Goal: Task Accomplishment & Management: Complete application form

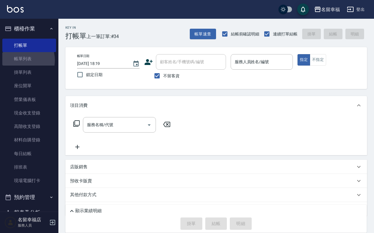
click at [21, 63] on link "帳單列表" at bounding box center [29, 58] width 54 height 13
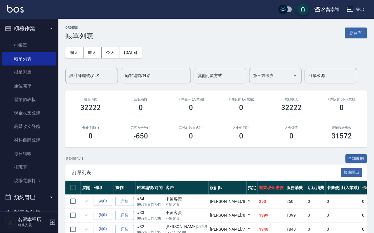
click at [84, 76] on div "設計師編號/姓名 設計師編號/姓名" at bounding box center [91, 75] width 53 height 15
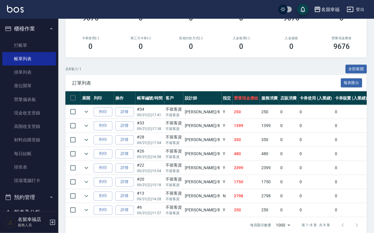
scroll to position [160, 0]
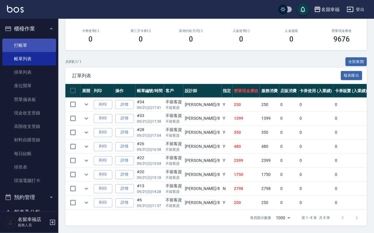
type input "[PERSON_NAME]-8"
click at [14, 50] on link "打帳單" at bounding box center [29, 45] width 54 height 13
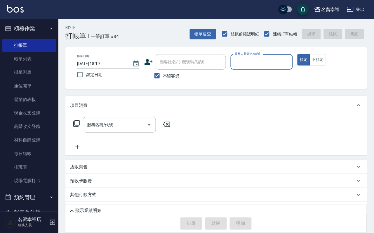
drag, startPoint x: 46, startPoint y: 64, endPoint x: 160, endPoint y: 84, distance: 116.3
click at [46, 64] on link "帳單列表" at bounding box center [29, 58] width 54 height 13
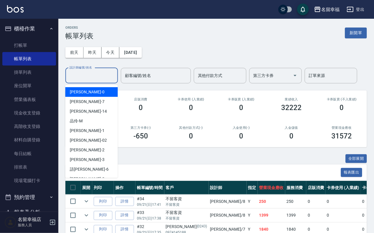
click at [101, 78] on input "設計師編號/姓名" at bounding box center [91, 75] width 47 height 10
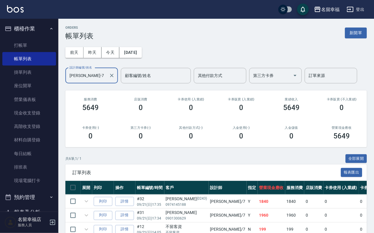
type input "瑜瑜-7"
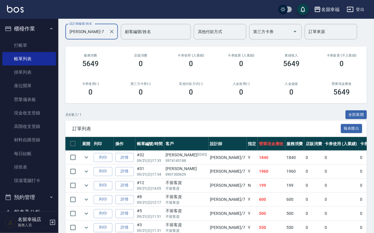
scroll to position [88, 0]
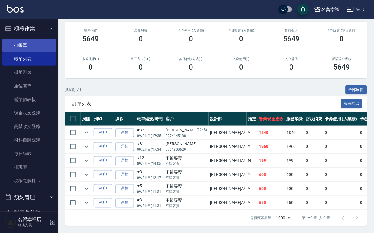
drag, startPoint x: 32, startPoint y: 47, endPoint x: 34, endPoint y: 49, distance: 3.7
click at [32, 48] on link "打帳單" at bounding box center [29, 45] width 54 height 13
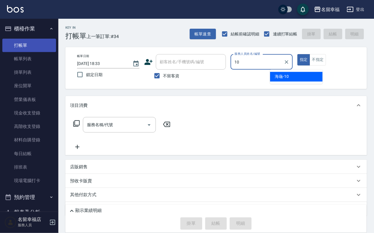
type input "海龜-10"
type button "true"
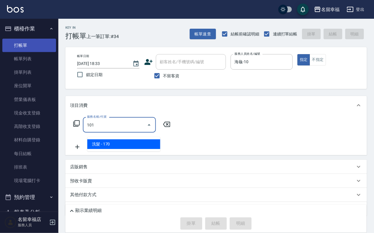
type input "洗髮(101)"
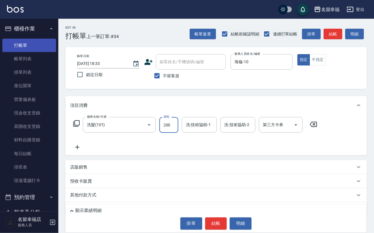
type input "200"
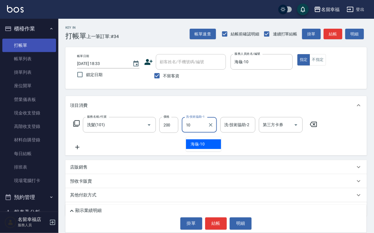
type input "海龜-10"
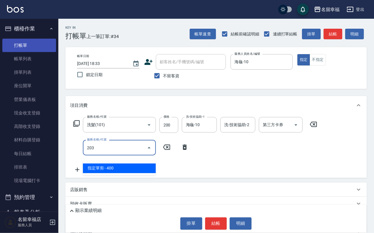
type input "指定單剪(203)"
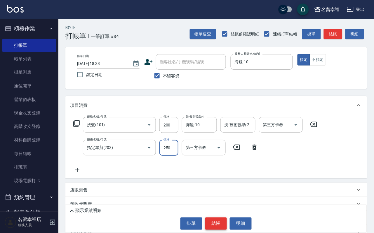
type input "250"
click at [217, 221] on button "結帳" at bounding box center [216, 223] width 22 height 12
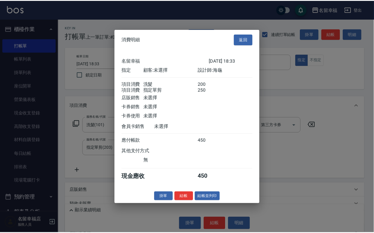
scroll to position [88, 0]
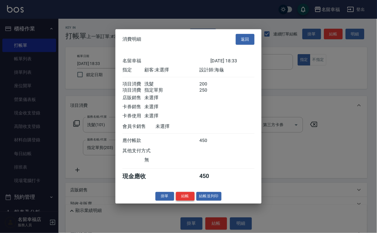
click at [178, 200] on button "結帳" at bounding box center [185, 195] width 19 height 9
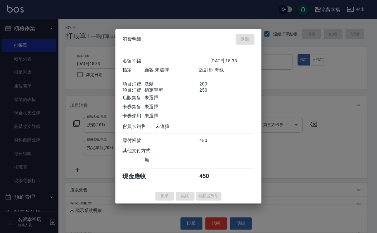
type input "2025/09/21 18:34"
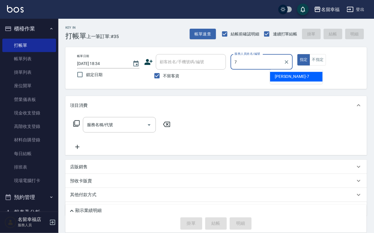
type input "瑜瑜-7"
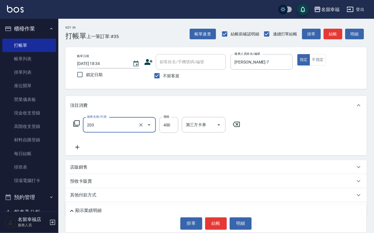
type input "指定單剪(203)"
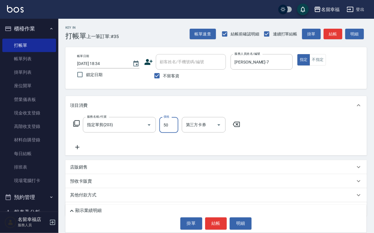
type input "50"
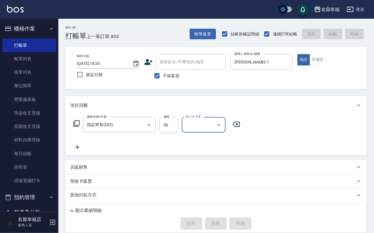
type input "2025/09/21 18:37"
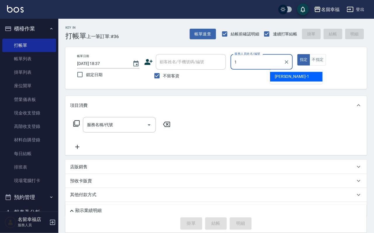
type input "珮瑜-1"
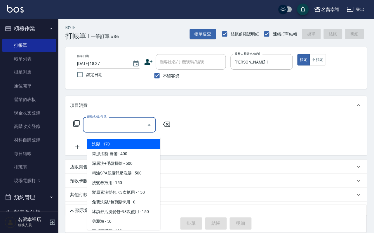
click at [125, 130] on input "服務名稱/代號" at bounding box center [115, 125] width 59 height 10
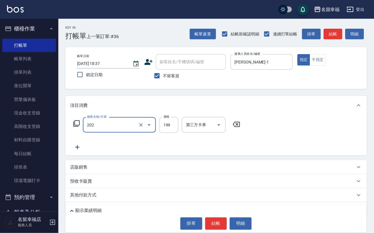
type input "不指定單剪(202)"
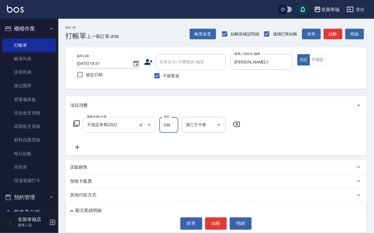
type input "299"
click at [218, 218] on button "結帳" at bounding box center [216, 223] width 22 height 12
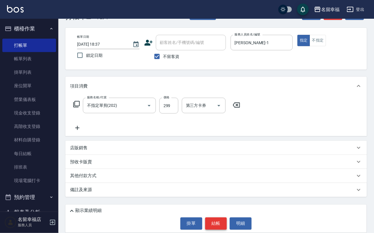
scroll to position [35, 0]
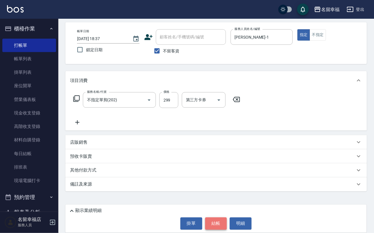
click at [214, 221] on button "結帳" at bounding box center [216, 223] width 22 height 12
click at [211, 221] on button "結帳" at bounding box center [216, 223] width 22 height 12
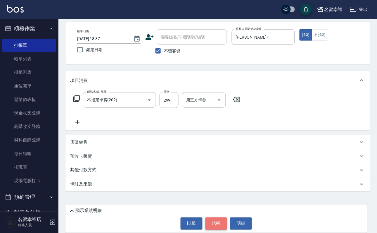
click at [211, 221] on body "名留幸福 登出 櫃檯作業 打帳單 帳單列表 掛單列表 座位開單 營業儀表板 現金收支登錄 高階收支登錄 材料自購登錄 每日結帳 排班表 現場電腦打卡 預約管理…" at bounding box center [188, 103] width 377 height 257
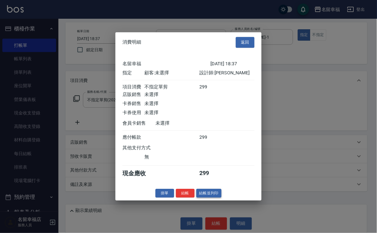
scroll to position [72, 0]
click at [178, 198] on button "結帳" at bounding box center [185, 192] width 19 height 9
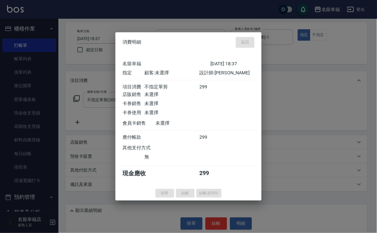
type input "2025/09/21 18:40"
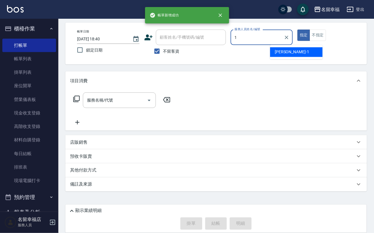
type input "珮瑜-1"
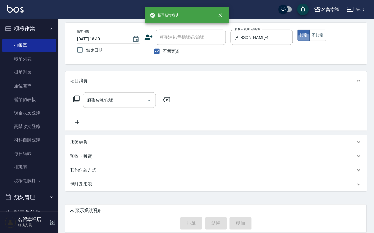
drag, startPoint x: 105, startPoint y: 95, endPoint x: 108, endPoint y: 95, distance: 3.5
click at [105, 95] on input "服務名稱/代號" at bounding box center [115, 100] width 59 height 10
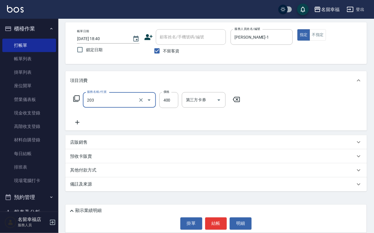
type input "指定單剪(203)"
type input "300"
click at [217, 219] on button "結帳" at bounding box center [216, 223] width 22 height 12
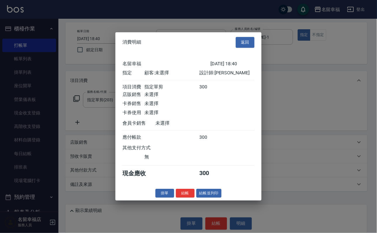
drag, startPoint x: 175, startPoint y: 225, endPoint x: 176, endPoint y: 221, distance: 3.4
click at [176, 198] on button "結帳" at bounding box center [185, 192] width 19 height 9
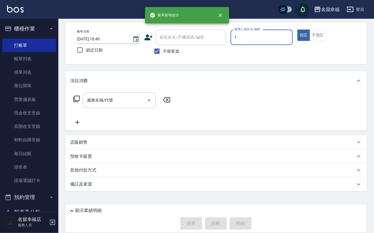
type input "珮瑜-1"
click at [133, 100] on div "服務名稱/代號" at bounding box center [119, 99] width 73 height 15
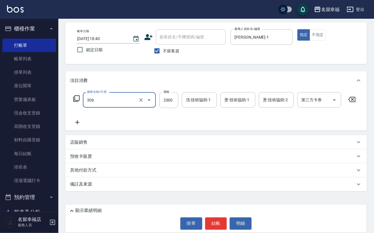
type input "設計燙髮2000(306)"
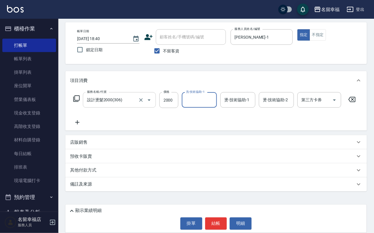
scroll to position [0, 0]
type input "珮瑜-1"
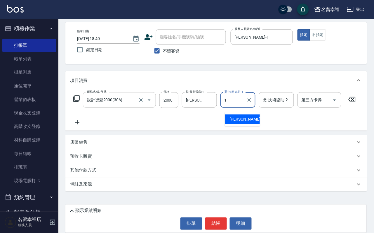
type input "珮瑜-1"
drag, startPoint x: 68, startPoint y: 119, endPoint x: 73, endPoint y: 119, distance: 5.6
click at [72, 119] on div "服務名稱/代號 設計燙髮2000(306) 服務名稱/代號 價格 2000 價格 洗-技術協助-1 珮瑜-1 洗-技術協助-1 燙-技術協助-1 珮瑜-1 燙…" at bounding box center [216, 110] width 302 height 41
click at [80, 119] on icon at bounding box center [77, 122] width 15 height 7
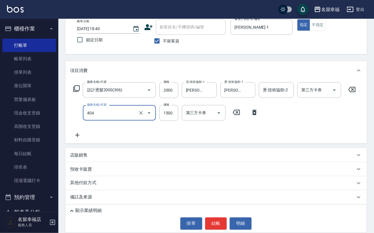
type input "設計染髮(404)"
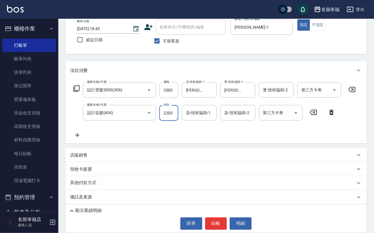
scroll to position [0, 0]
type input "2200"
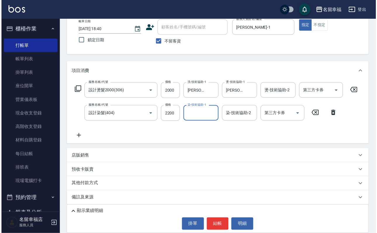
scroll to position [0, 0]
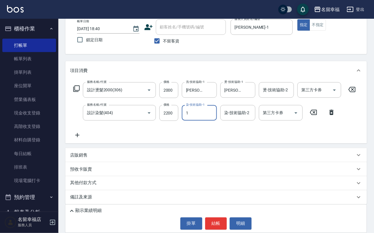
type input "珮瑜-1"
click at [213, 220] on button "結帳" at bounding box center [216, 223] width 22 height 12
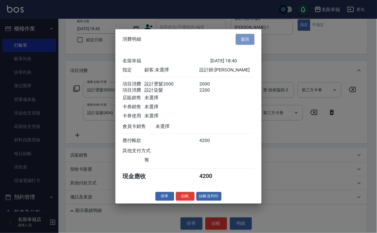
click at [246, 34] on button "返回" at bounding box center [245, 39] width 19 height 11
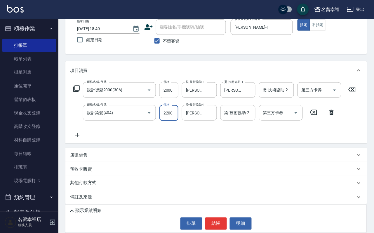
click at [167, 93] on input "2000" at bounding box center [169, 90] width 19 height 16
click at [172, 121] on input "2200" at bounding box center [169, 113] width 19 height 16
type input "2400"
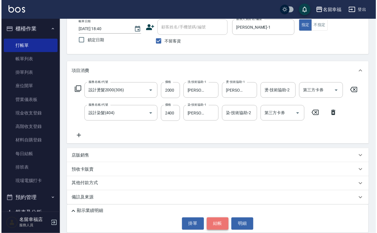
scroll to position [0, 0]
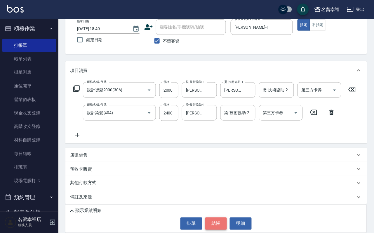
click at [217, 223] on button "結帳" at bounding box center [216, 223] width 22 height 12
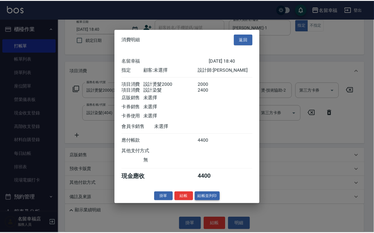
scroll to position [94, 0]
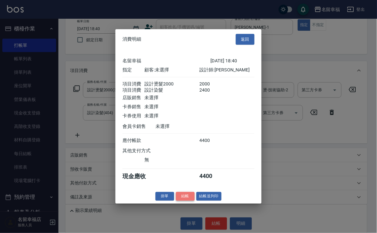
click at [176, 200] on button "結帳" at bounding box center [185, 195] width 19 height 9
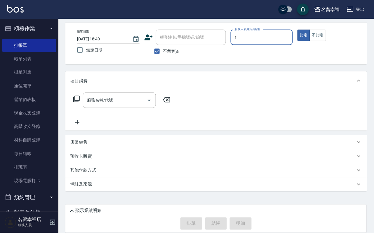
type input "珮瑜-1"
click at [118, 78] on div "項目消費" at bounding box center [216, 80] width 302 height 19
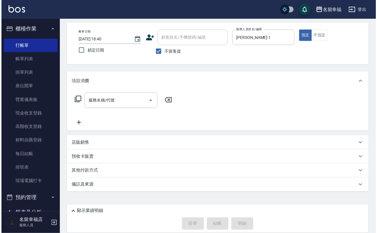
scroll to position [0, 0]
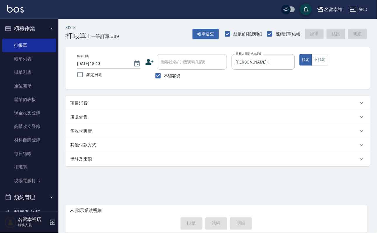
drag, startPoint x: 87, startPoint y: 98, endPoint x: 89, endPoint y: 102, distance: 4.3
click at [87, 98] on div "Key In 打帳單 上一筆訂單:#39 帳單速查 結帳前確認明細 連續打單結帳 掛單 結帳 明細 帳單日期 2025/09/21 18:40 鎖定日期 顧客…" at bounding box center [217, 113] width 318 height 189
click at [94, 110] on div "項目消費" at bounding box center [217, 103] width 304 height 14
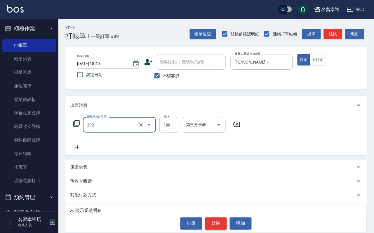
type input "不指定單剪(202)"
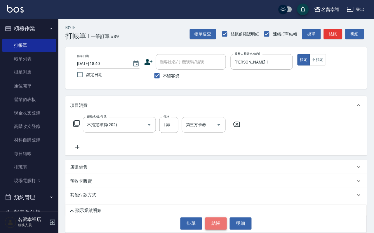
click at [226, 227] on button "結帳" at bounding box center [216, 223] width 22 height 12
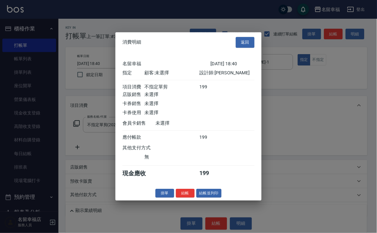
scroll to position [72, 0]
drag, startPoint x: 182, startPoint y: 224, endPoint x: 181, endPoint y: 216, distance: 8.5
click at [182, 198] on button "結帳" at bounding box center [185, 192] width 19 height 9
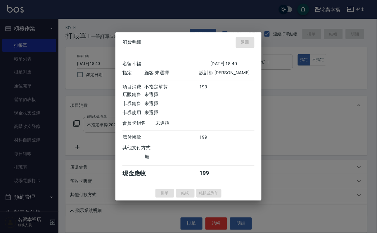
type input "2025/09/21 19:08"
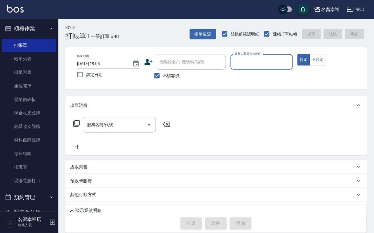
click at [291, 60] on input "服務人員姓名/編號" at bounding box center [261, 62] width 57 height 10
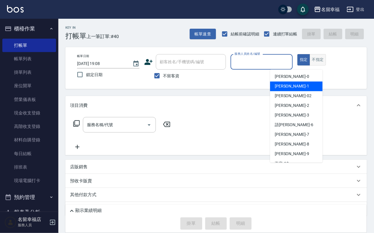
click at [326, 65] on button "不指定" at bounding box center [318, 59] width 16 height 11
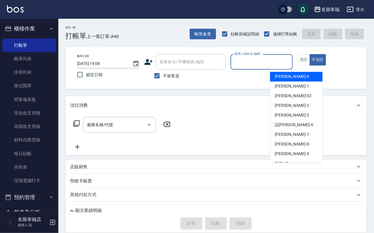
click at [291, 65] on input "服務人員姓名/編號" at bounding box center [261, 62] width 57 height 10
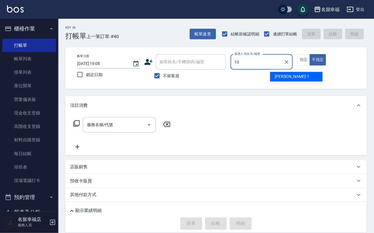
type input "海龜-10"
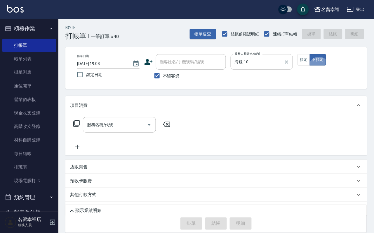
type button "false"
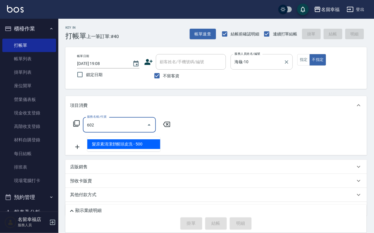
type input "髮原素清潔舒醒頭皮洗(602)"
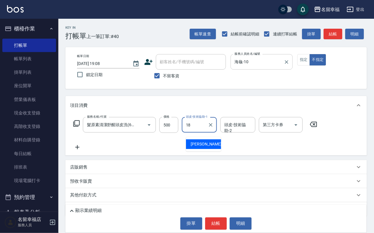
type input "李姿儀-18"
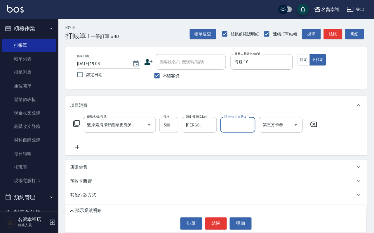
click at [174, 133] on input "500" at bounding box center [169, 125] width 19 height 16
type input "550"
click at [218, 219] on button "結帳" at bounding box center [216, 223] width 22 height 12
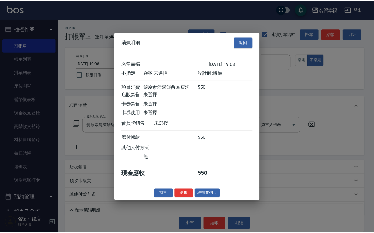
scroll to position [83, 0]
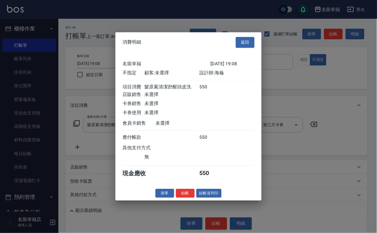
click at [217, 198] on button "結帳並列印" at bounding box center [208, 192] width 25 height 9
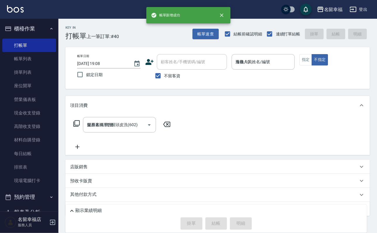
type input "2025/09/21 19:19"
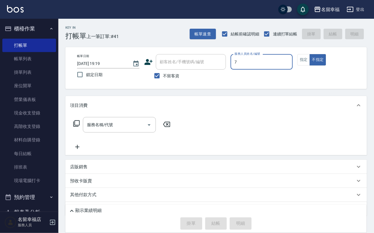
type input "瑜瑜-7"
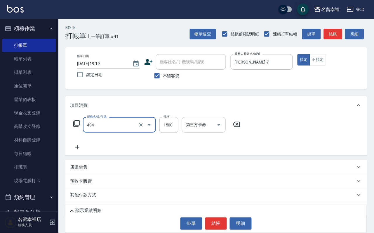
type input "設計染髮(404)"
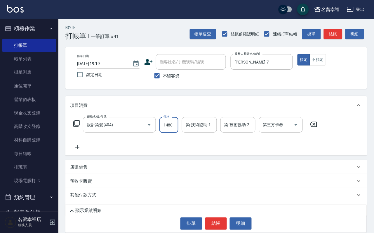
scroll to position [0, 0]
type input "1480"
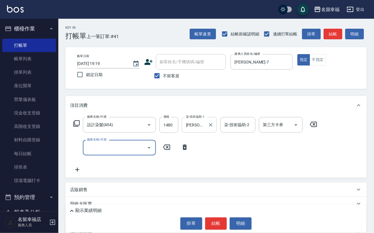
click at [206, 130] on input "瑜瑜-7" at bounding box center [195, 125] width 21 height 10
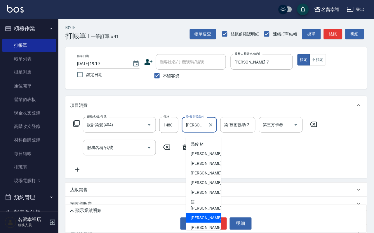
drag, startPoint x: 207, startPoint y: 132, endPoint x: 186, endPoint y: 146, distance: 24.8
click at [186, 146] on body "名留幸福 登出 櫃檯作業 打帳單 帳單列表 掛單列表 座位開單 營業儀表板 現金收支登錄 高階收支登錄 材料自購登錄 每日結帳 排班表 現場電腦打卡 預約管理…" at bounding box center [187, 140] width 374 height 280
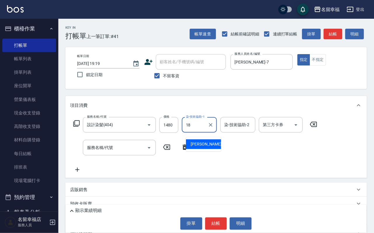
type input "李姿儀-18"
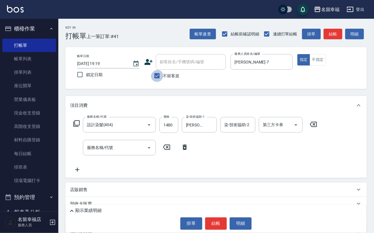
click at [158, 76] on input "不留客資" at bounding box center [157, 76] width 12 height 12
checkbox input "false"
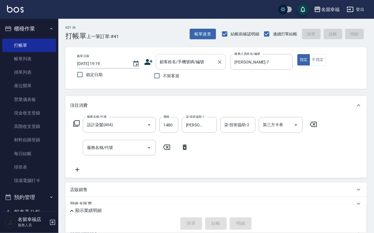
click at [168, 59] on div "顧客姓名/手機號碼/編號 顧客姓名/手機號碼/編號" at bounding box center [191, 61] width 70 height 15
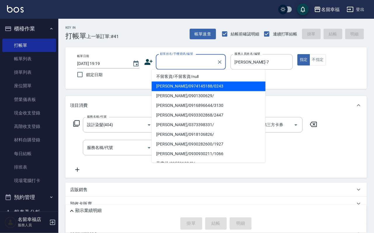
click at [138, 82] on div "帳單日期 2025/09/21 19:19 鎖定日期 顧客姓名/手機號碼/編號 顧客姓名/手機號碼/編號 不留客資 服務人員姓名/編號 瑜瑜-7 服務人員姓名…" at bounding box center [216, 68] width 288 height 28
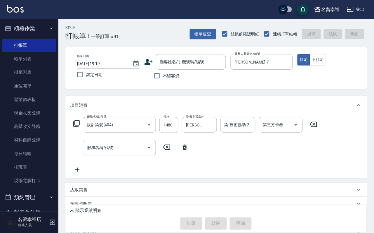
click at [148, 66] on icon at bounding box center [148, 62] width 9 height 9
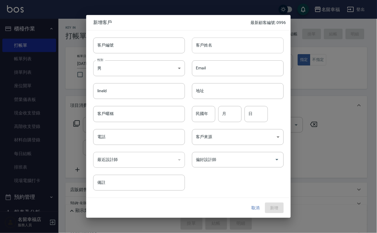
click at [226, 41] on input "客戶姓名" at bounding box center [238, 45] width 92 height 16
type input "[PERSON_NAME]"
click at [264, 56] on div "Email Email" at bounding box center [234, 64] width 99 height 23
click at [262, 47] on input "[PERSON_NAME]" at bounding box center [238, 45] width 92 height 16
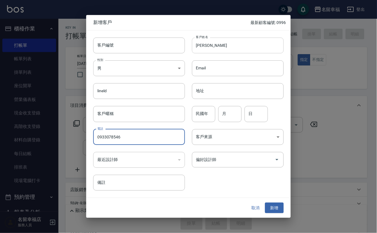
type input "0933078546"
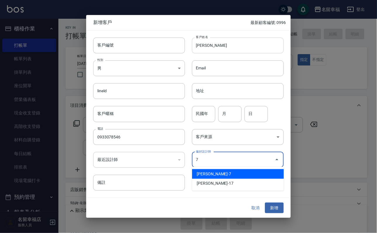
type input "張家瑜"
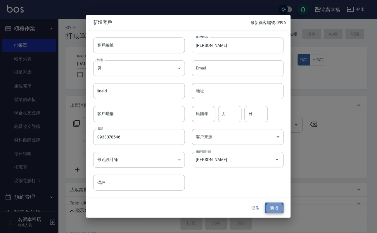
click at [265, 202] on button "新增" at bounding box center [274, 207] width 19 height 11
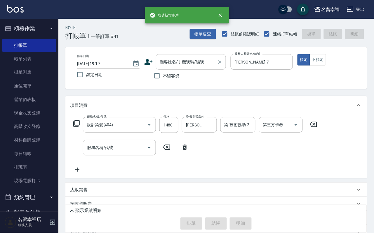
click at [215, 61] on input "顧客姓名/手機號碼/編號" at bounding box center [187, 62] width 56 height 10
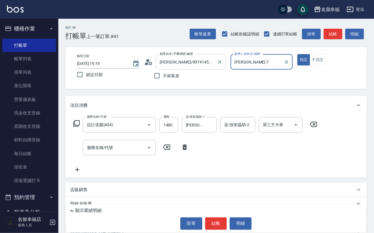
click at [215, 58] on input "林芷廷/0974145188/0243" at bounding box center [187, 62] width 56 height 10
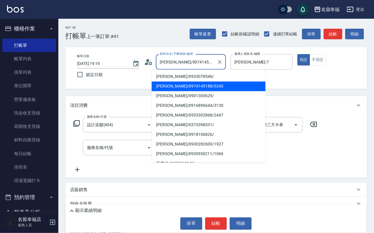
click at [215, 58] on input "林芷廷/0974145188/0243" at bounding box center [187, 62] width 56 height 10
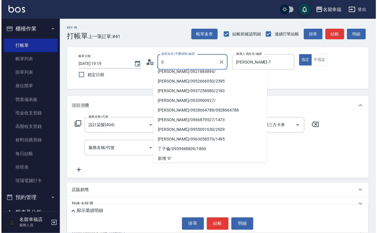
scroll to position [2, 0]
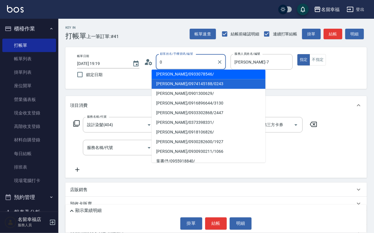
type input "黃雅琪/0933078546/"
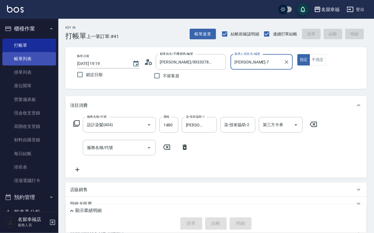
type input "2025/09/21 19:29"
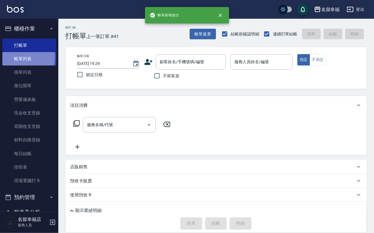
click at [13, 60] on link "帳單列表" at bounding box center [29, 58] width 54 height 13
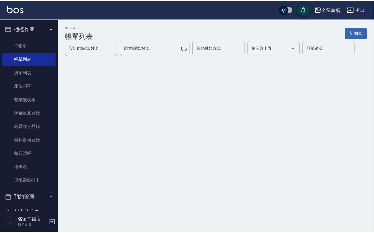
scroll to position [263, 0]
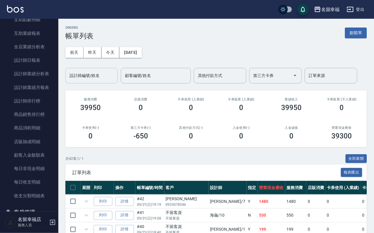
click at [112, 74] on input "設計師編號/姓名" at bounding box center [91, 75] width 47 height 10
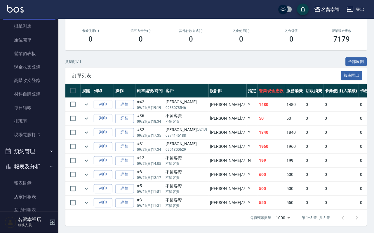
scroll to position [0, 0]
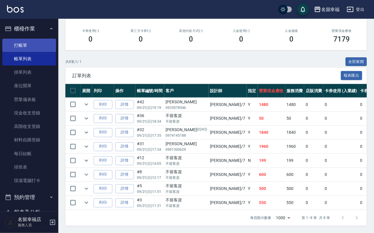
type input "瑜瑜-7"
click at [37, 45] on link "打帳單" at bounding box center [29, 45] width 54 height 13
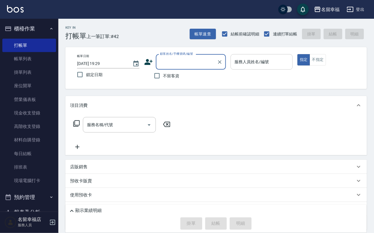
click at [291, 61] on input "服務人員姓名/編號" at bounding box center [261, 62] width 57 height 10
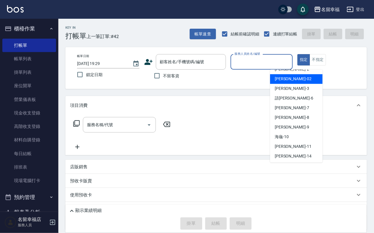
scroll to position [44, 0]
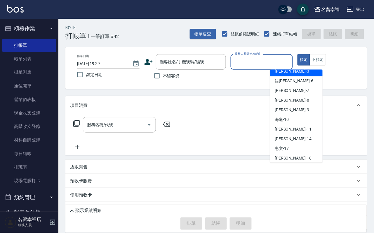
click at [278, 75] on div "晉瑋 -3" at bounding box center [296, 72] width 53 height 10
type input "晉瑋-3"
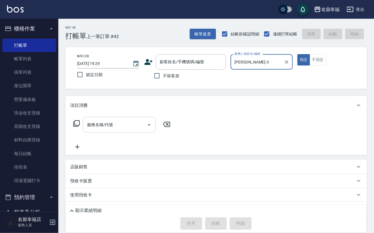
click at [100, 130] on input "服務名稱/代號" at bounding box center [115, 125] width 59 height 10
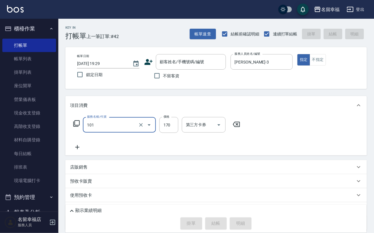
type input "洗髮(101)"
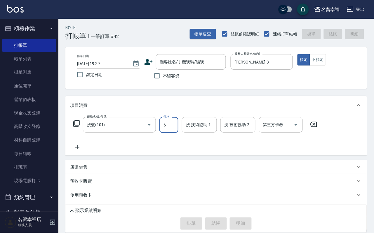
type input "60"
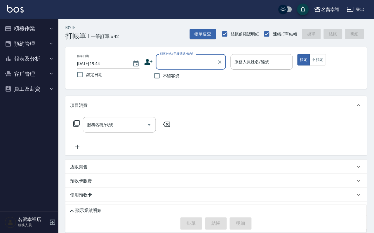
click at [36, 29] on button "櫃檯作業" at bounding box center [29, 28] width 54 height 15
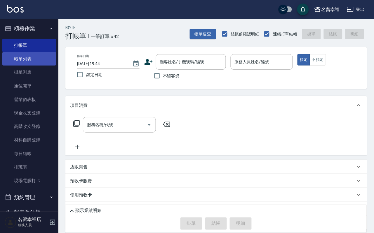
click at [40, 64] on link "帳單列表" at bounding box center [29, 58] width 54 height 13
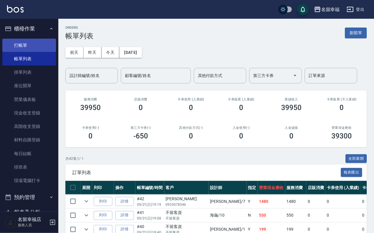
click at [8, 46] on link "打帳單" at bounding box center [29, 45] width 54 height 13
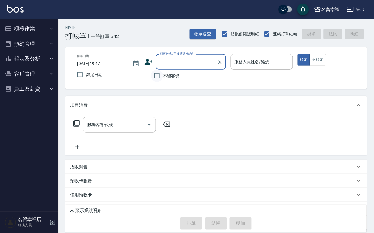
click at [153, 81] on input "不留客資" at bounding box center [157, 76] width 12 height 12
checkbox input "true"
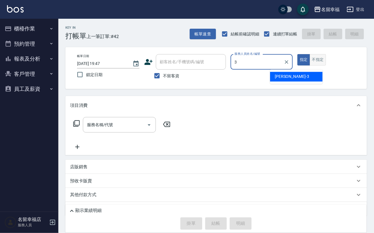
type input "[PERSON_NAME]-3"
type button "true"
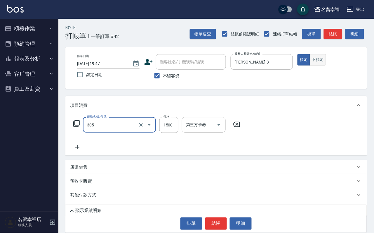
type input "設計燙髮1500(305)"
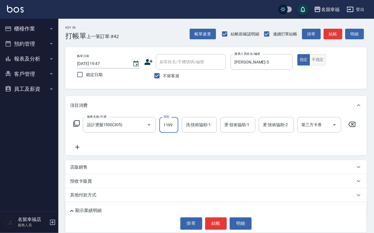
scroll to position [0, 0]
type input "1199"
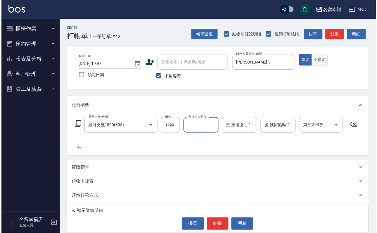
scroll to position [0, 0]
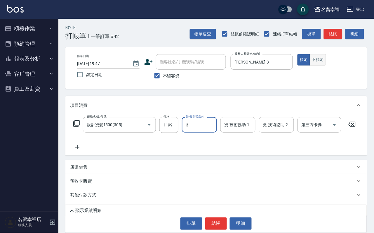
type input "晉瑋-3"
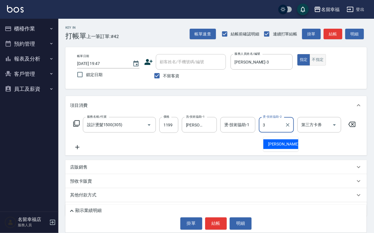
type input "晉瑋-3"
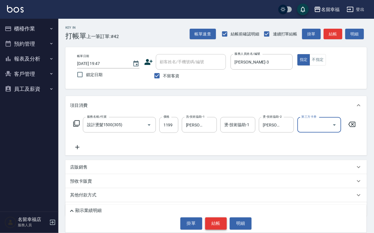
click at [218, 219] on button "結帳" at bounding box center [216, 223] width 22 height 12
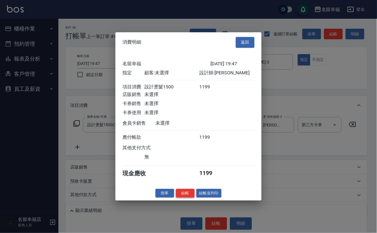
scroll to position [72, 0]
click at [183, 198] on button "結帳" at bounding box center [185, 192] width 19 height 9
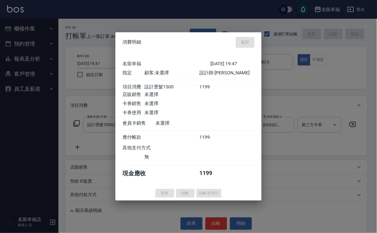
type input "2025/09/21 19:49"
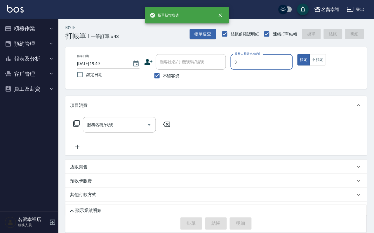
type input "晉瑋-3"
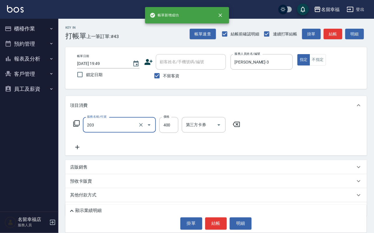
type input "指定單剪(203)"
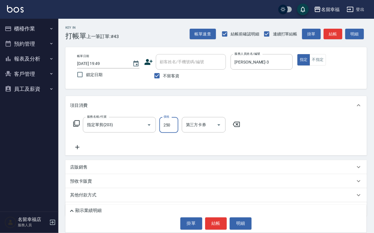
type input "250"
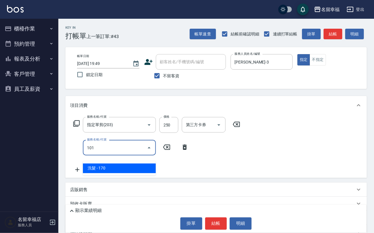
type input "洗髮(101)"
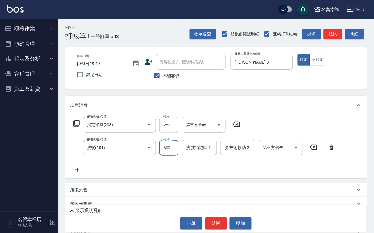
type input "600"
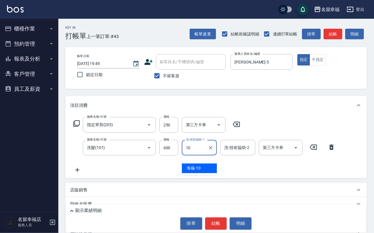
type input "海龜-10"
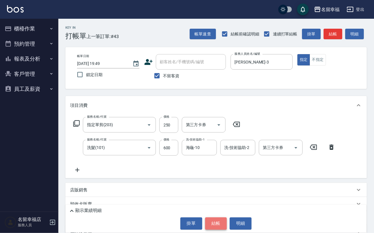
click at [220, 217] on button "結帳" at bounding box center [216, 223] width 22 height 12
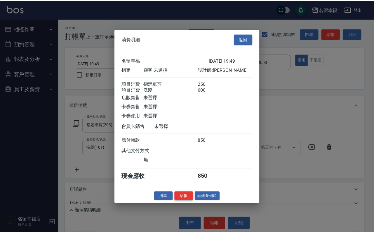
scroll to position [88, 0]
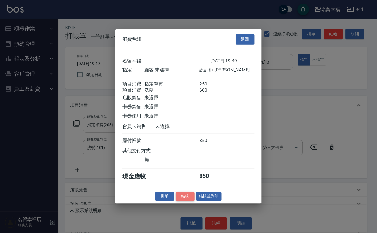
click at [177, 200] on button "結帳" at bounding box center [185, 195] width 19 height 9
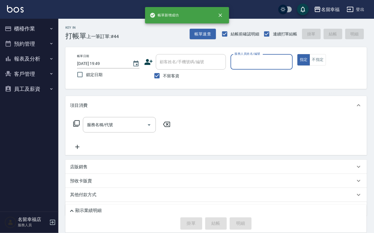
click at [37, 31] on button "櫃檯作業" at bounding box center [29, 28] width 54 height 15
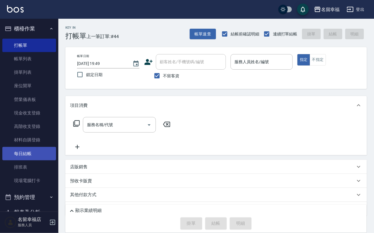
click at [25, 160] on link "每日結帳" at bounding box center [29, 153] width 54 height 13
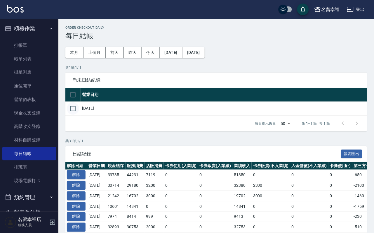
click at [77, 115] on input "checkbox" at bounding box center [73, 108] width 12 height 12
checkbox input "true"
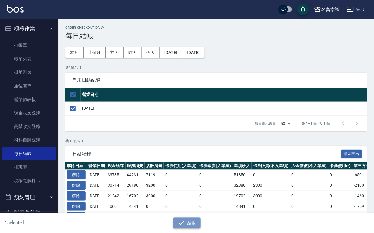
click at [195, 229] on div "1 selected 結帳" at bounding box center [187, 223] width 374 height 20
click at [192, 222] on button "結帳" at bounding box center [187, 222] width 27 height 11
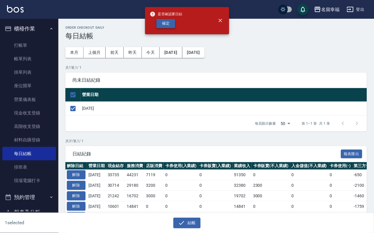
click at [169, 28] on button "確定" at bounding box center [166, 23] width 19 height 9
checkbox input "false"
